Goal: Book appointment/travel/reservation

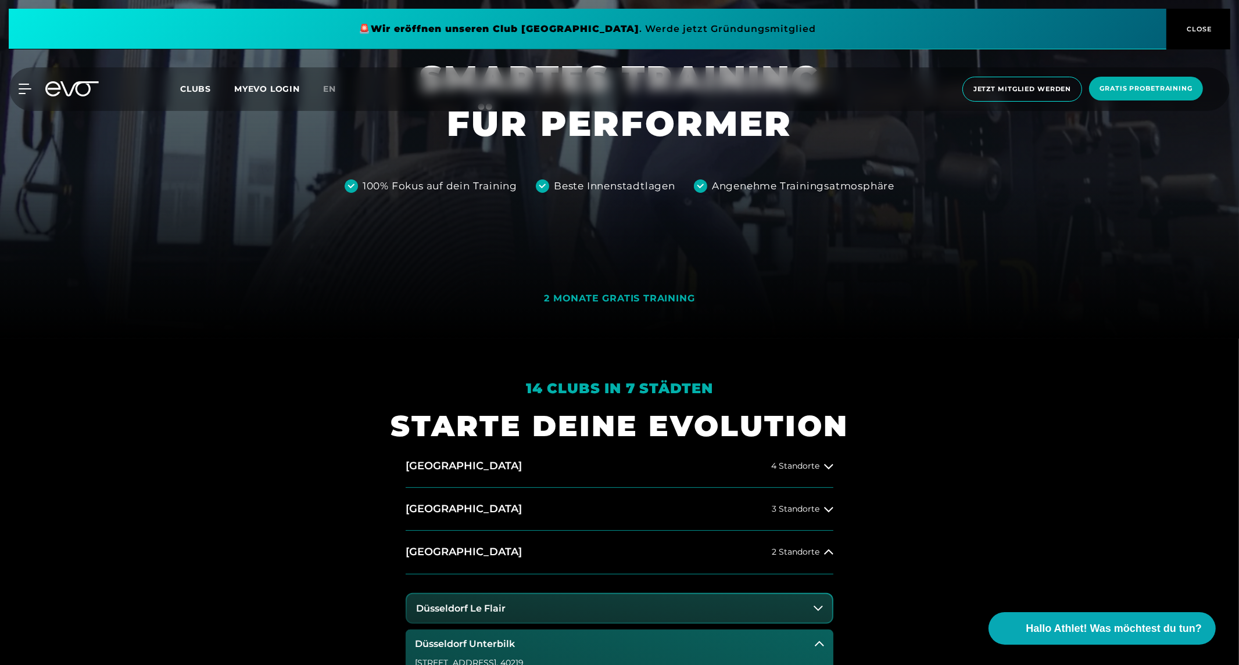
scroll to position [328, 0]
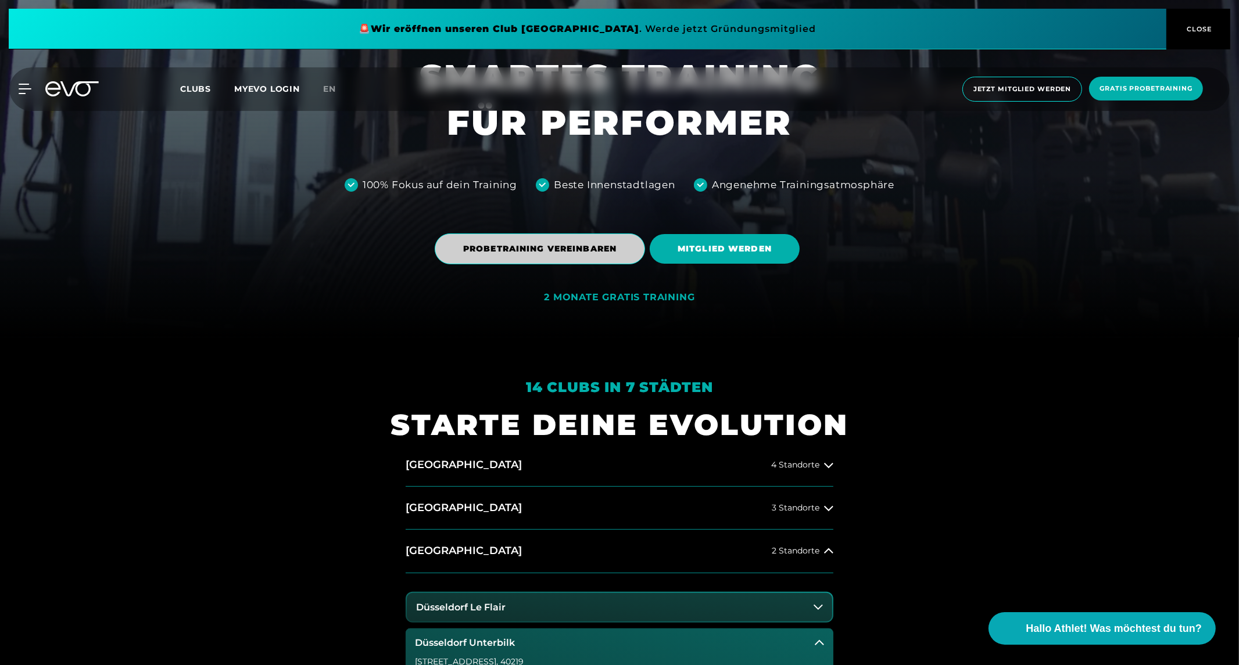
click at [586, 246] on span "PROBETRAINING VEREINBAREN" at bounding box center [539, 249] width 153 height 12
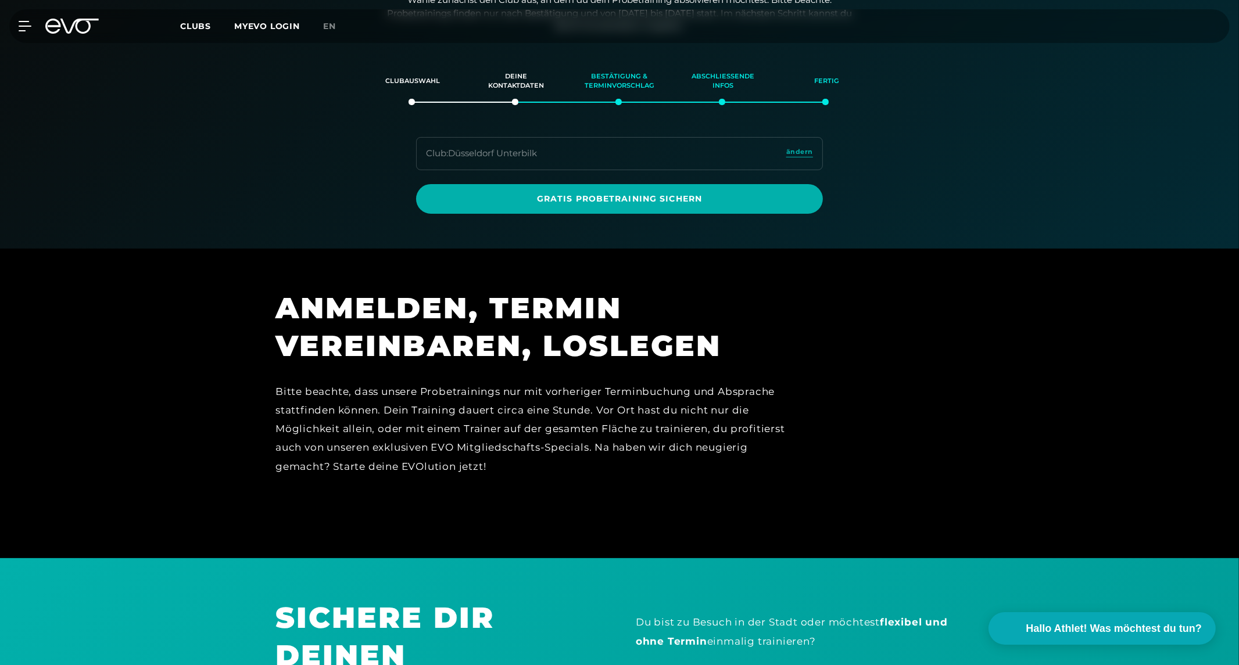
scroll to position [199, 0]
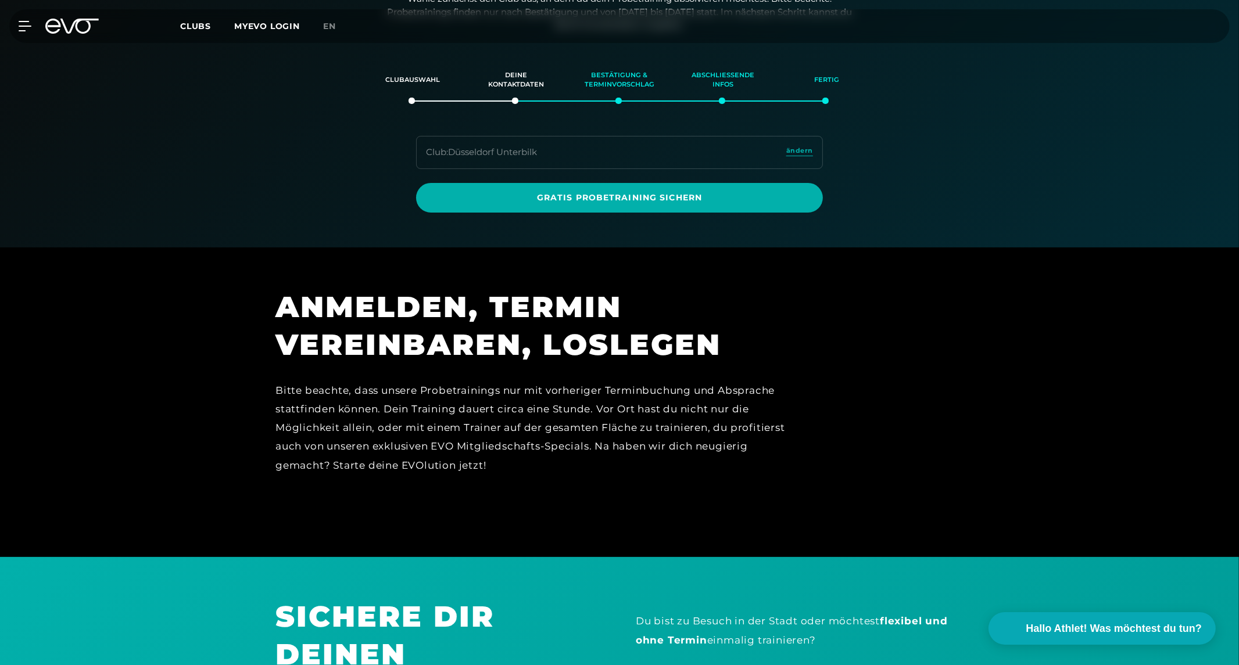
click at [494, 160] on div "Club : Düsseldorf Unterbilk ändern" at bounding box center [619, 152] width 407 height 33
click at [795, 152] on span "ändern" at bounding box center [799, 151] width 27 height 10
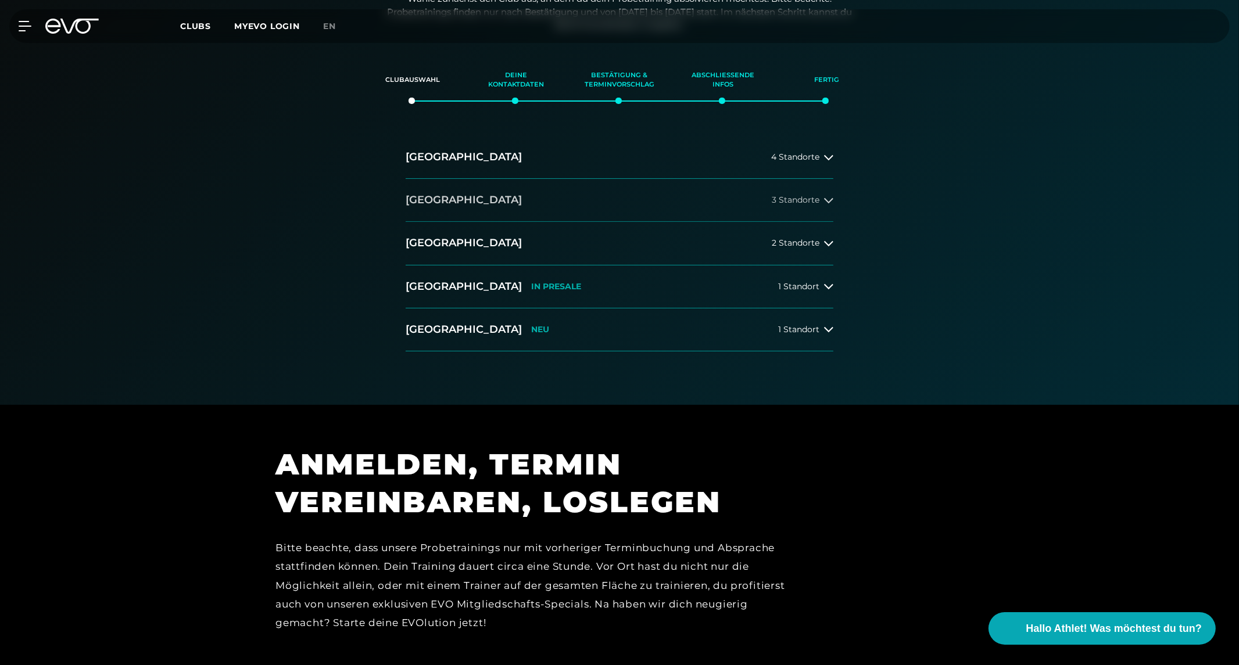
click at [432, 195] on h2 "[GEOGRAPHIC_DATA]" at bounding box center [464, 200] width 116 height 15
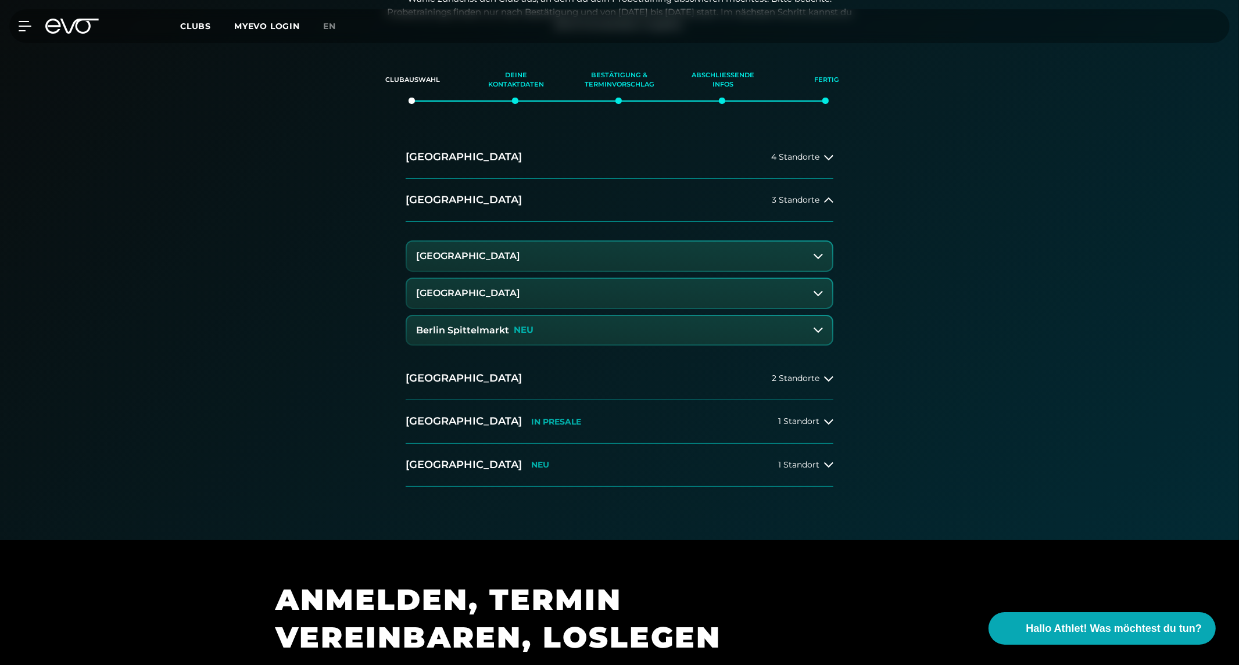
click at [454, 251] on h3 "[GEOGRAPHIC_DATA]" at bounding box center [468, 256] width 104 height 10
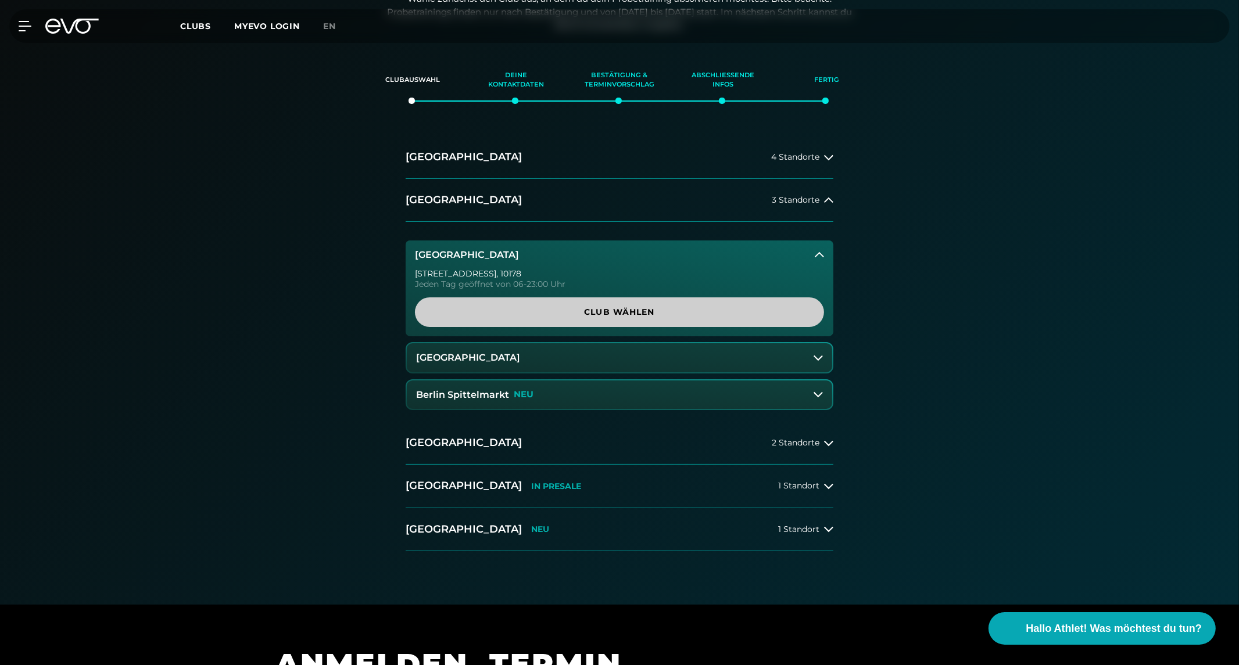
click at [602, 323] on link "Club wählen" at bounding box center [619, 312] width 409 height 30
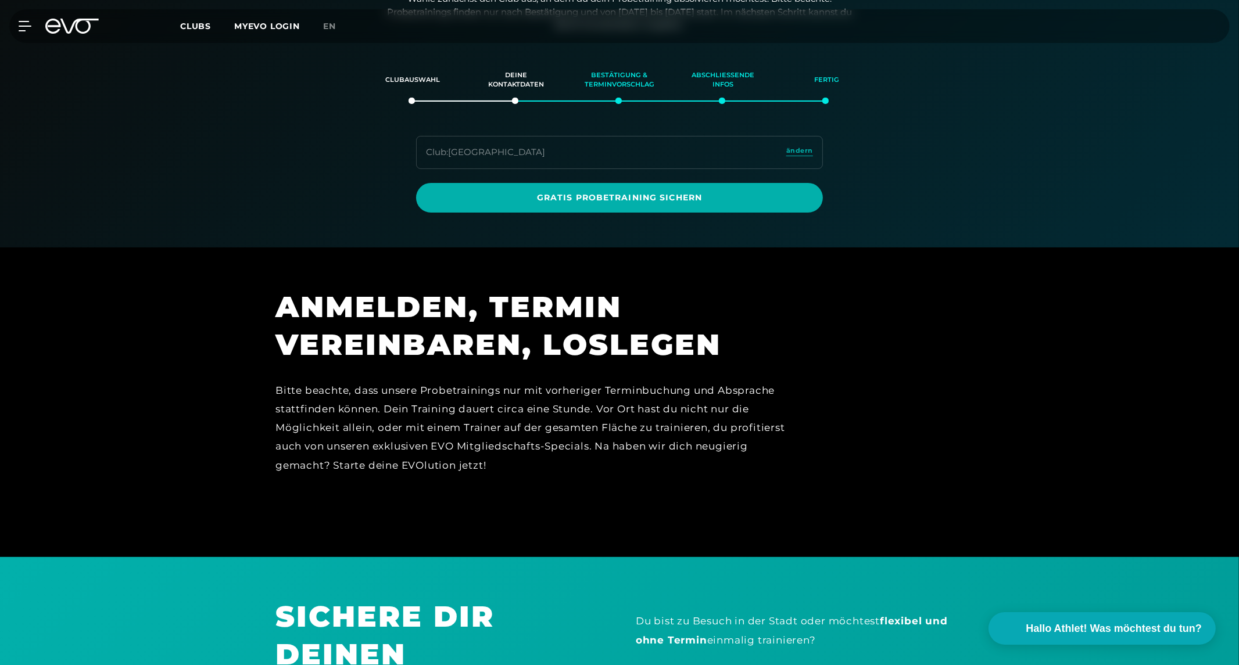
click at [18, 18] on div "MyEVO Login Über EVO Mitgliedschaften Probetraining TAGESPASS EVO Studios [GEOG…" at bounding box center [619, 26] width 1234 height 34
click at [20, 21] on icon at bounding box center [27, 25] width 16 height 9
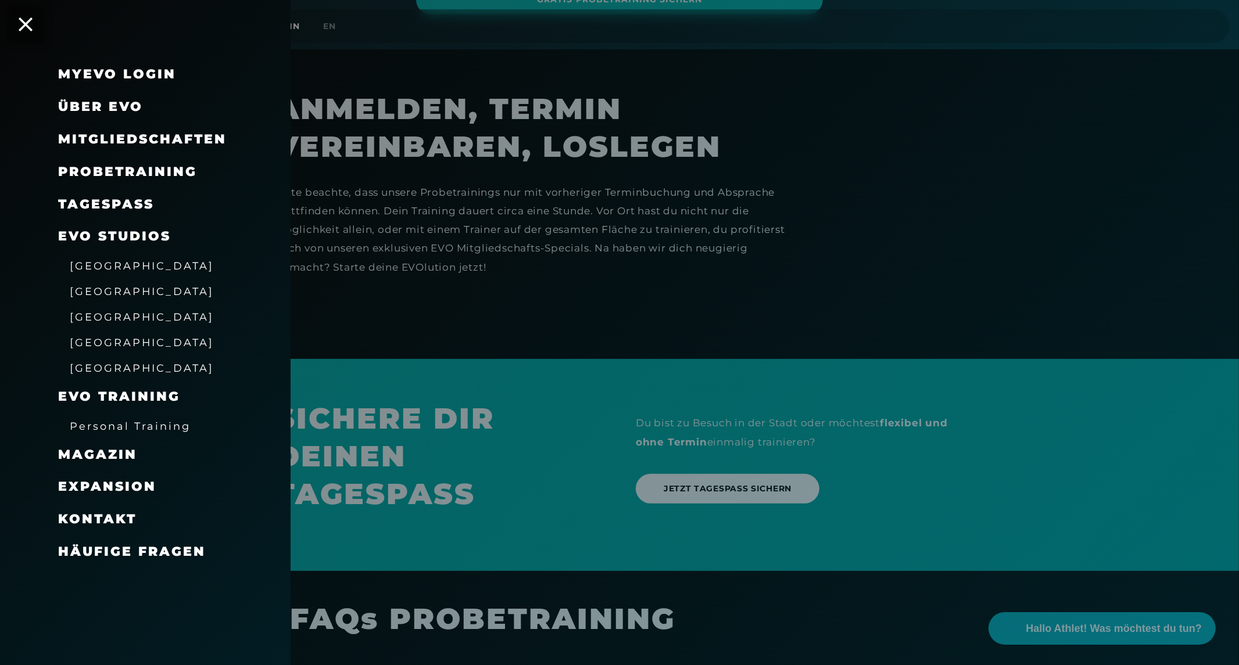
scroll to position [398, 0]
click at [111, 548] on span "Häufige Fragen" at bounding box center [132, 552] width 148 height 16
